Goal: Transaction & Acquisition: Purchase product/service

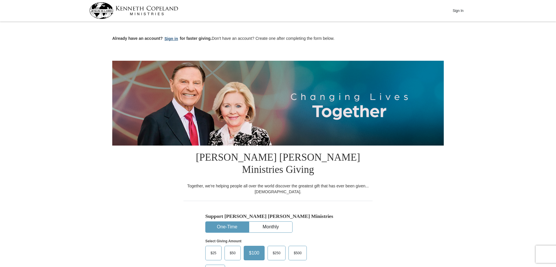
click at [172, 36] on button "Sign in" at bounding box center [171, 38] width 17 height 7
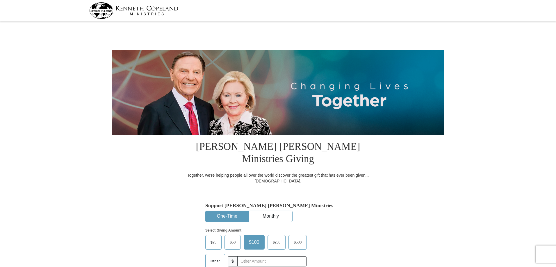
select select "MD"
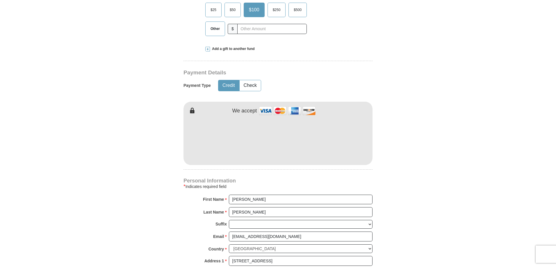
click at [209, 47] on span at bounding box center [207, 49] width 5 height 5
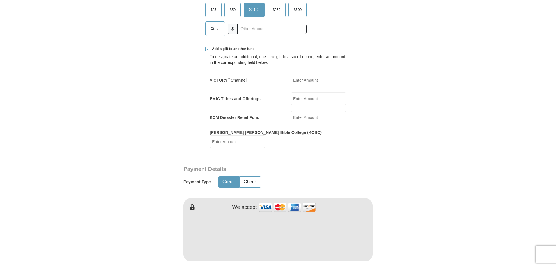
click at [207, 47] on span at bounding box center [207, 49] width 5 height 5
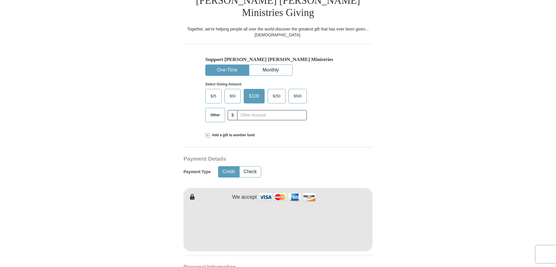
scroll to position [145, 0]
click at [279, 66] on button "Monthly" at bounding box center [270, 71] width 43 height 11
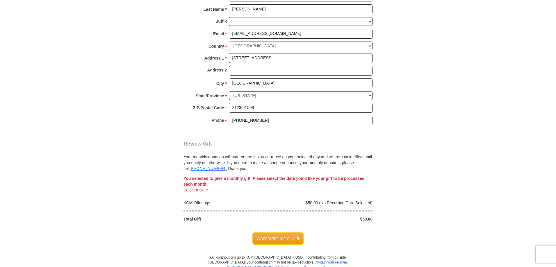
scroll to position [465, 0]
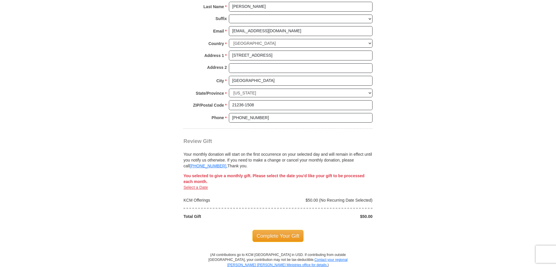
click at [328, 198] on span "$50.00 (No Recurring Date Selected)" at bounding box center [339, 200] width 67 height 5
click at [300, 197] on div "$50.00 (No Recurring Date Selected)" at bounding box center [327, 200] width 98 height 6
click at [200, 203] on div at bounding box center [278, 208] width 195 height 10
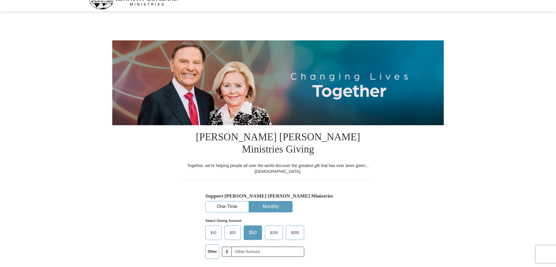
scroll to position [0, 0]
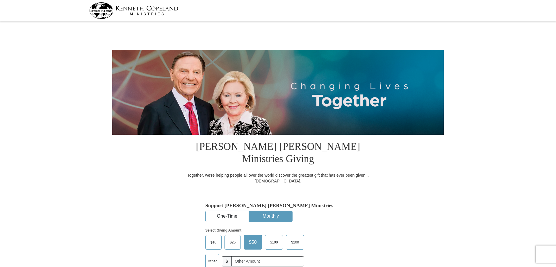
click at [103, 7] on img at bounding box center [133, 10] width 89 height 17
